Goal: Check status: Check status

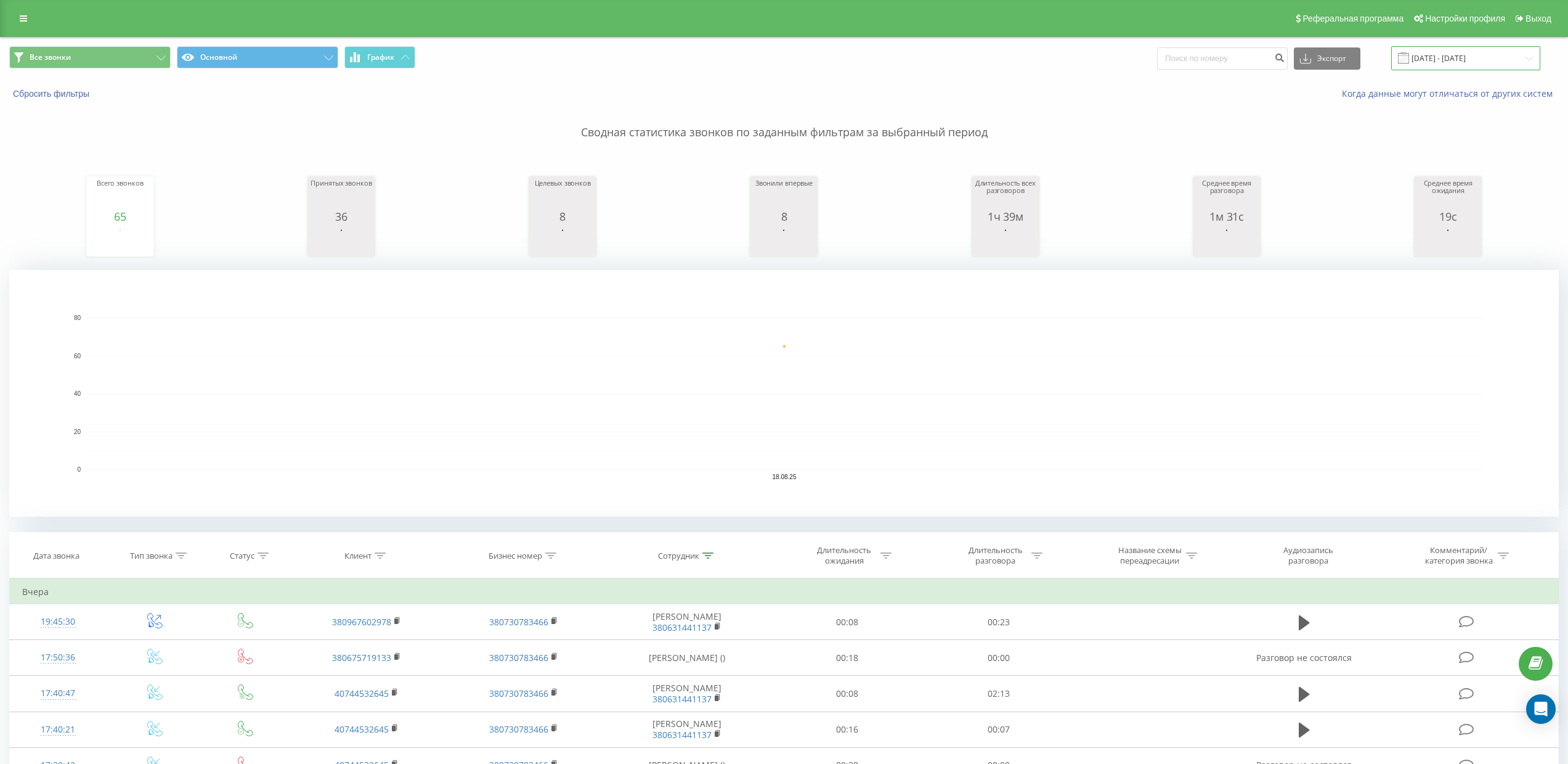
click at [1508, 46] on input "[DATE] - [DATE]" at bounding box center [1466, 58] width 149 height 24
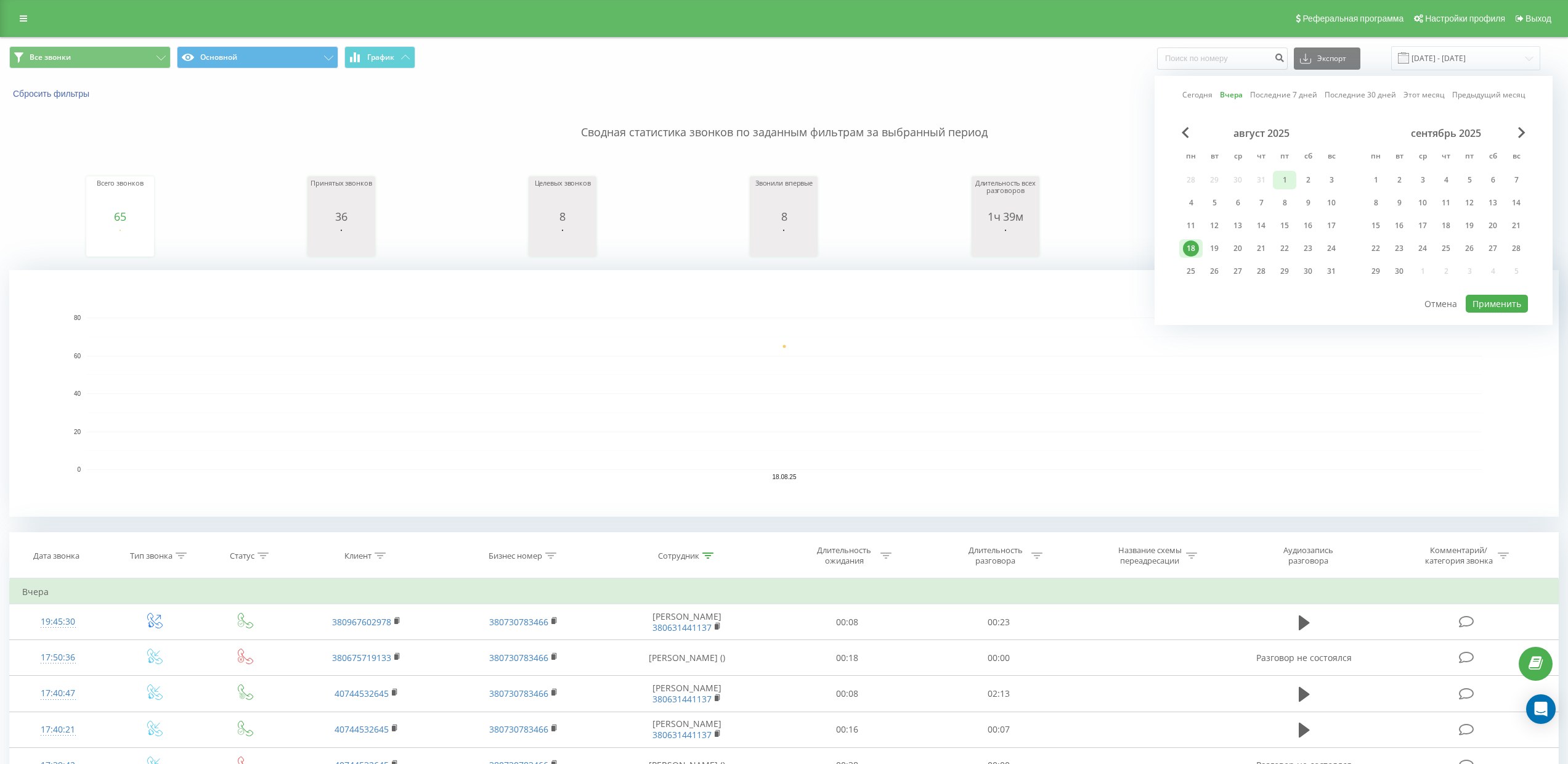
click at [1285, 172] on div "1" at bounding box center [1285, 180] width 16 height 16
click at [1213, 250] on div "19" at bounding box center [1214, 248] width 16 height 16
click at [1504, 302] on button "Применить" at bounding box center [1496, 303] width 62 height 18
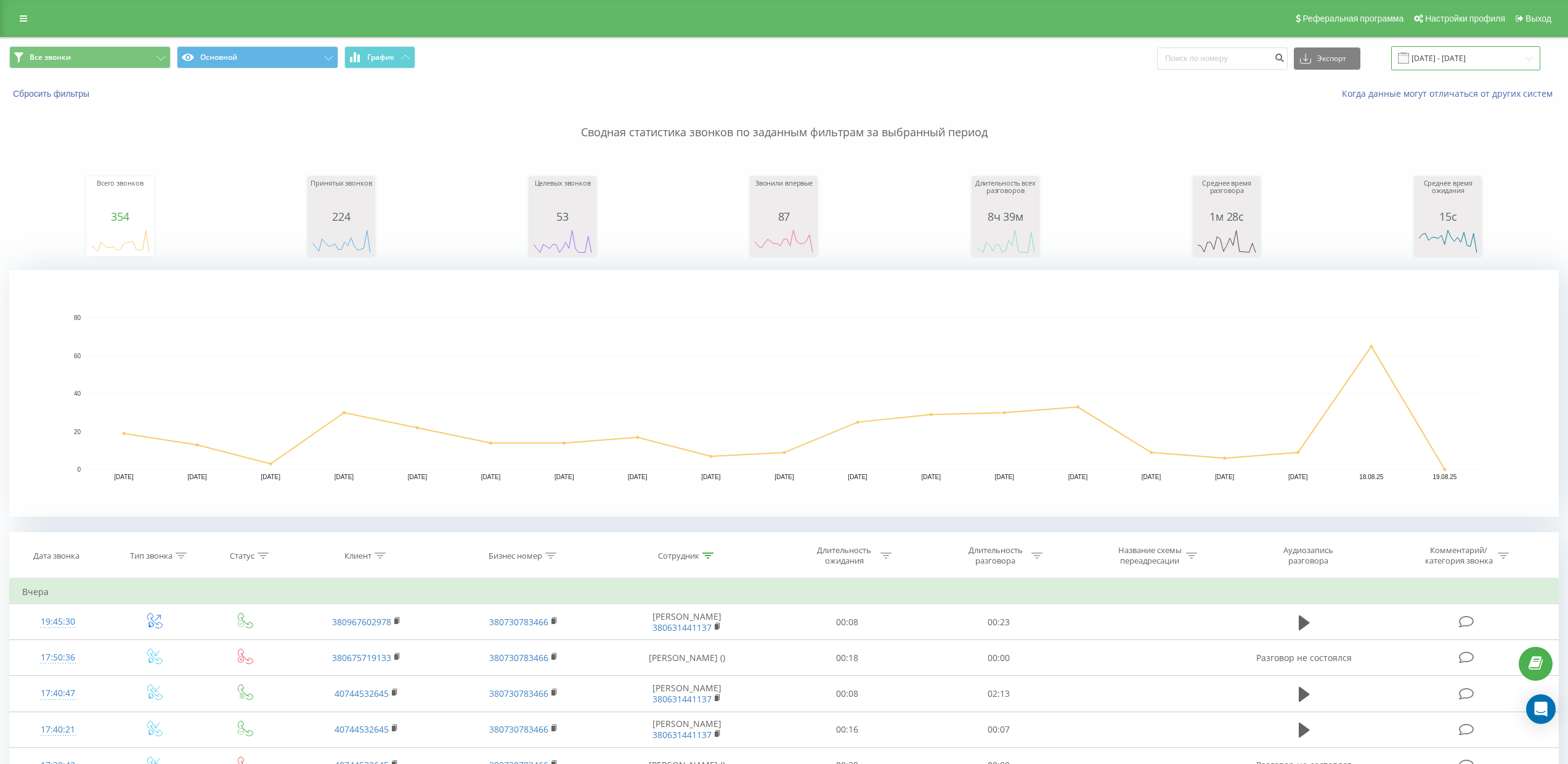
click at [1460, 54] on input "[DATE] - [DATE]" at bounding box center [1466, 58] width 149 height 24
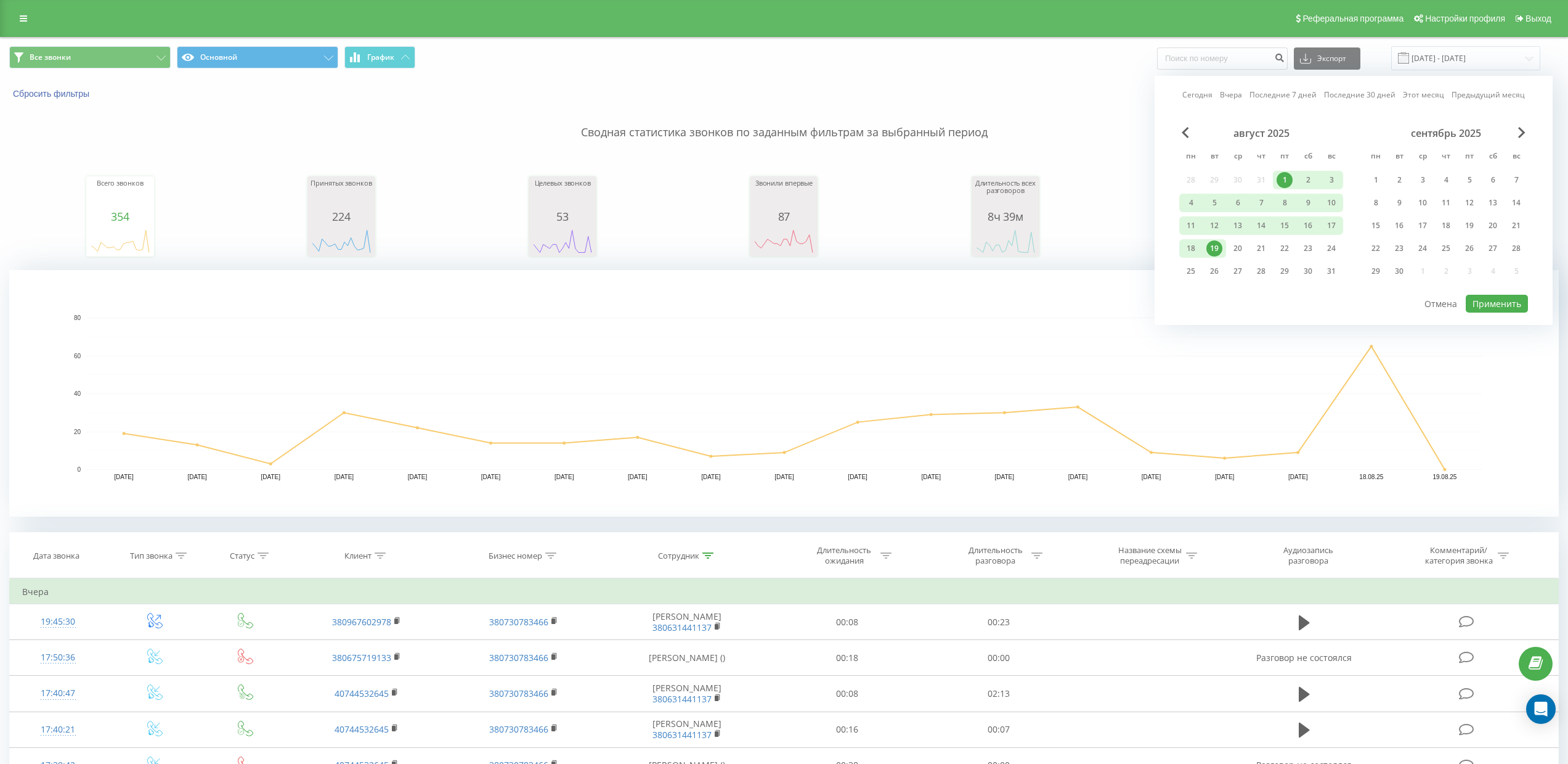
click at [1213, 247] on div "19" at bounding box center [1214, 248] width 16 height 16
click at [1479, 302] on button "Применить" at bounding box center [1496, 303] width 62 height 18
type input "[DATE] - [DATE]"
